Goal: Transaction & Acquisition: Obtain resource

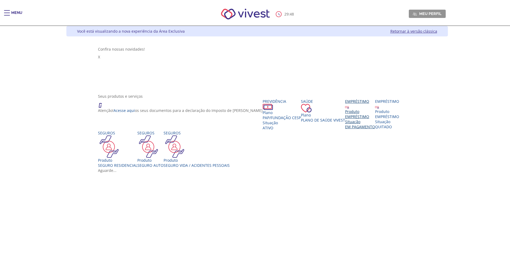
click at [345, 117] on div "EMPRÉSTIMO" at bounding box center [360, 116] width 30 height 5
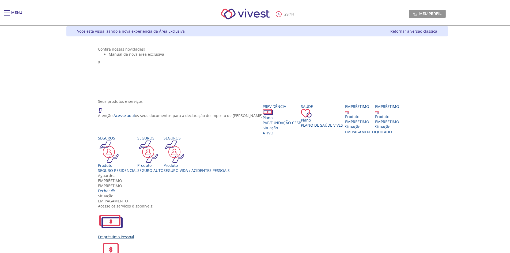
click at [124, 208] on img "Vivest" at bounding box center [111, 221] width 26 height 26
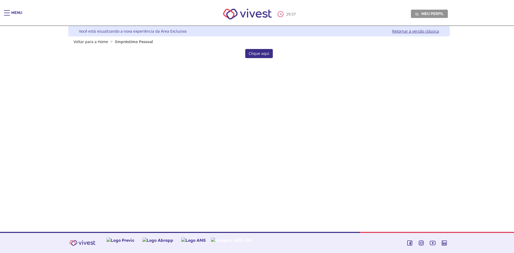
click at [262, 55] on link "Clique aqui" at bounding box center [259, 53] width 28 height 9
click at [256, 54] on link "Clique aqui" at bounding box center [259, 53] width 28 height 9
click at [263, 52] on link "Clique aqui" at bounding box center [259, 53] width 28 height 9
